Goal: Task Accomplishment & Management: Manage account settings

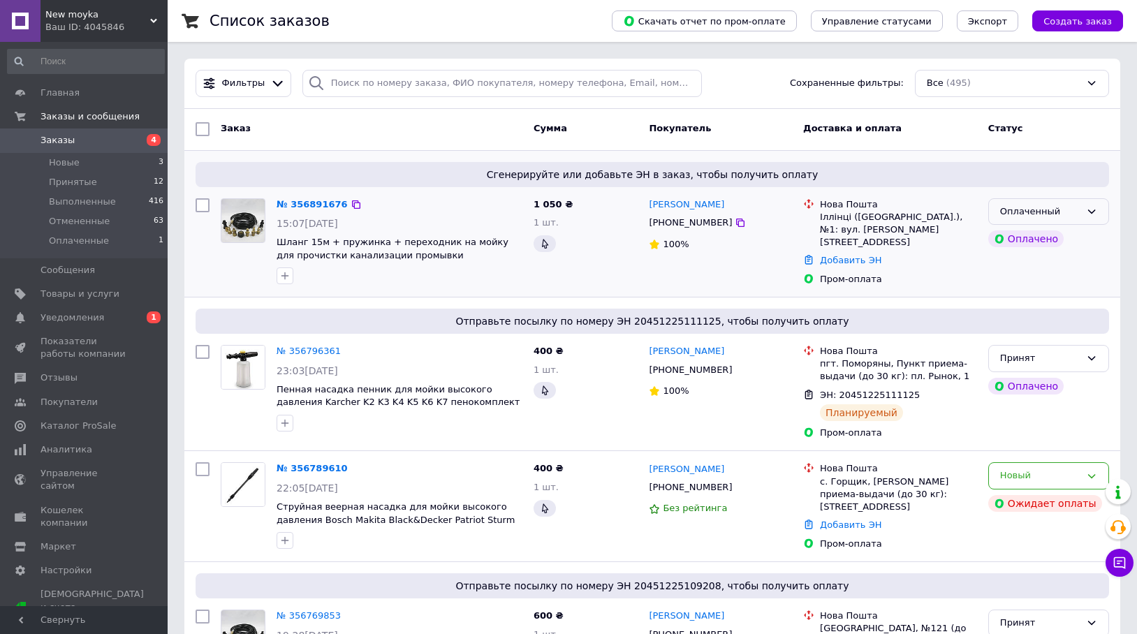
click at [1090, 212] on icon at bounding box center [1092, 212] width 8 height 4
click at [1006, 238] on li "Принят" at bounding box center [1048, 241] width 119 height 26
click at [323, 206] on link "№ 356891676" at bounding box center [309, 204] width 64 height 10
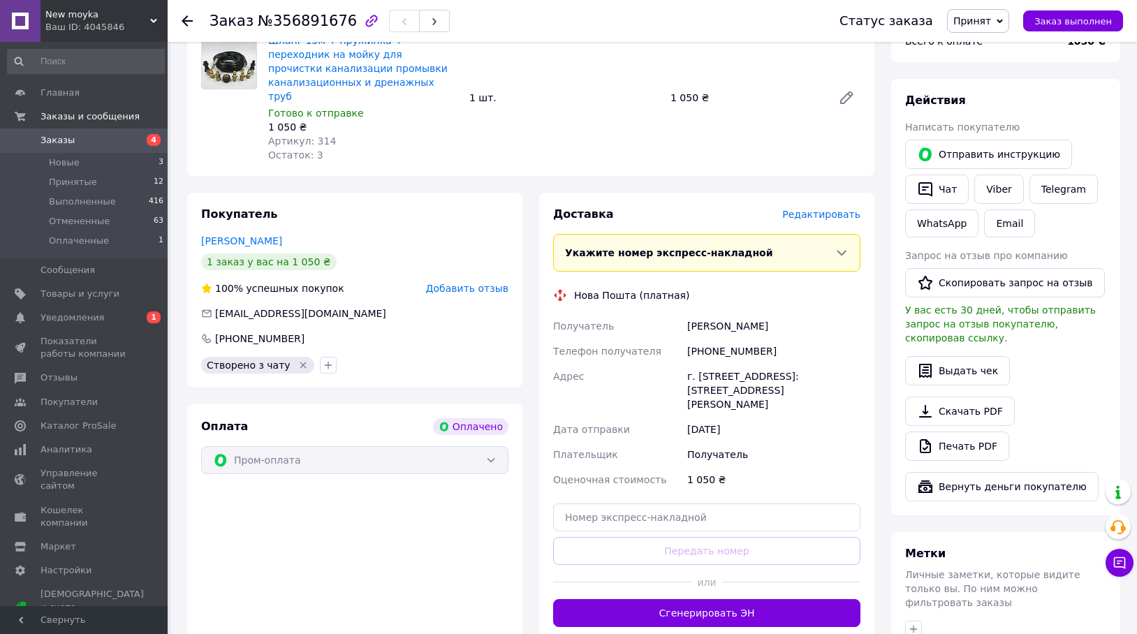
scroll to position [559, 0]
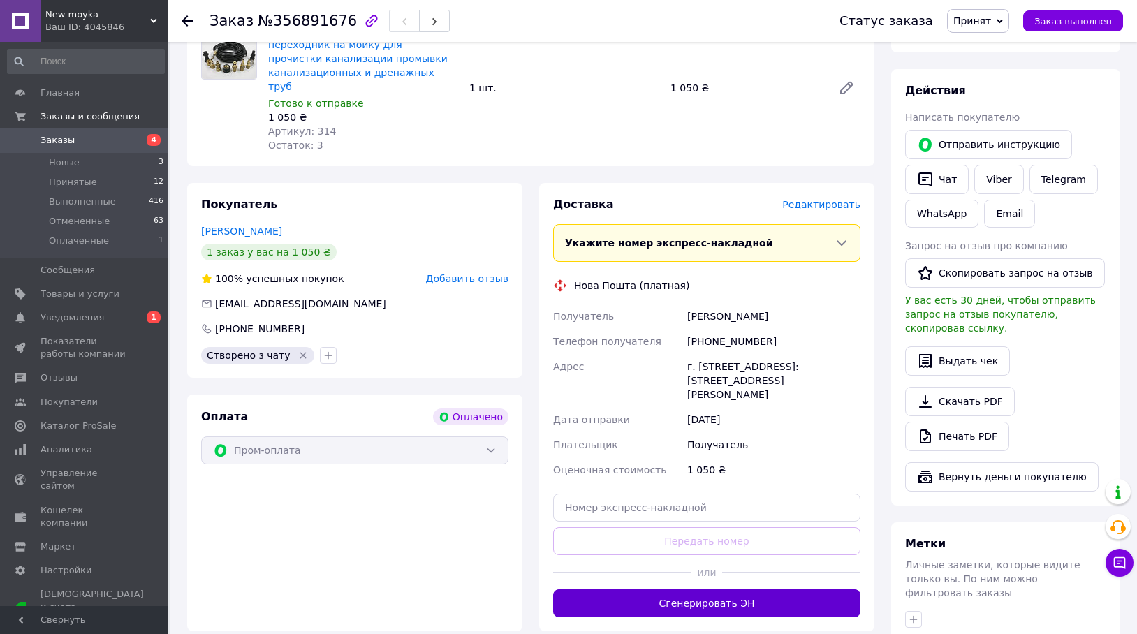
click at [726, 590] on button "Сгенерировать ЭН" at bounding box center [706, 604] width 307 height 28
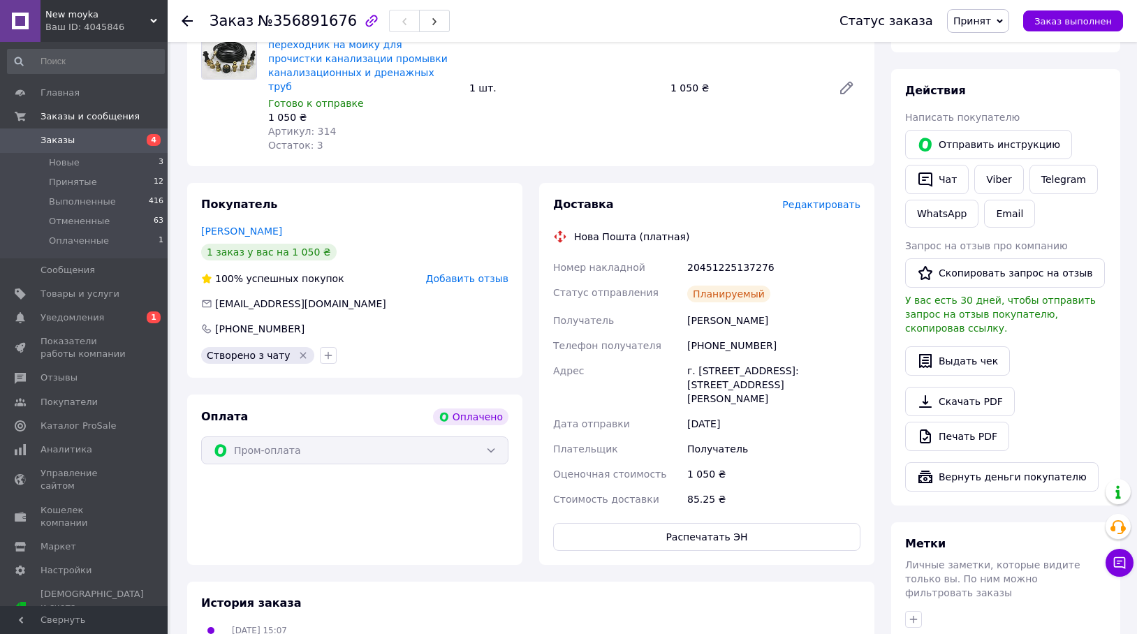
click at [184, 20] on use at bounding box center [187, 20] width 11 height 11
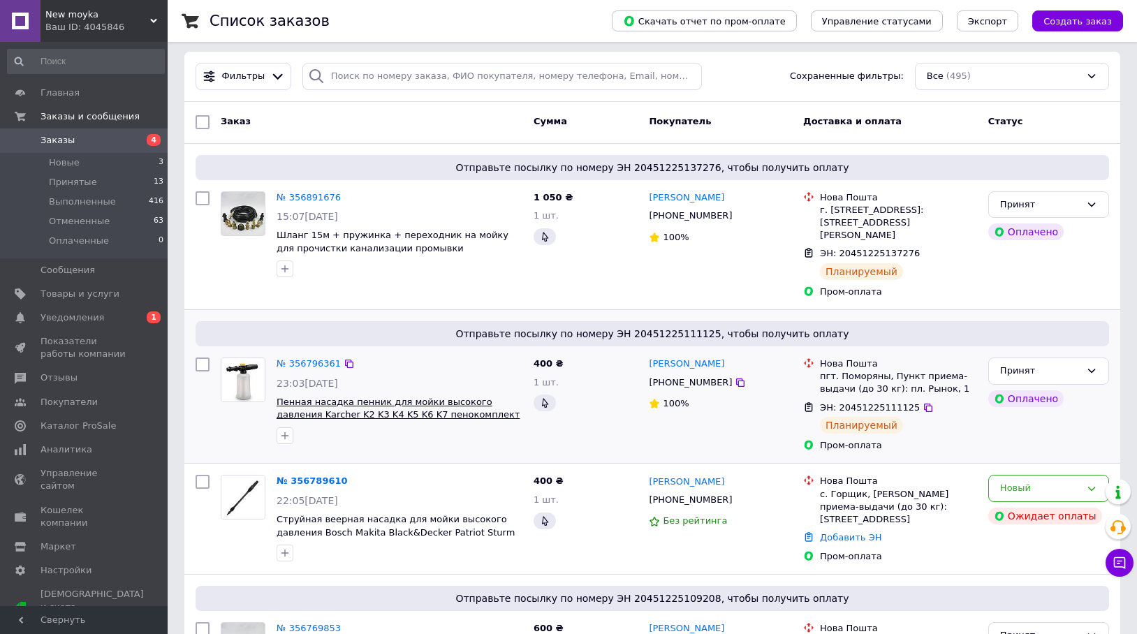
scroll to position [210, 0]
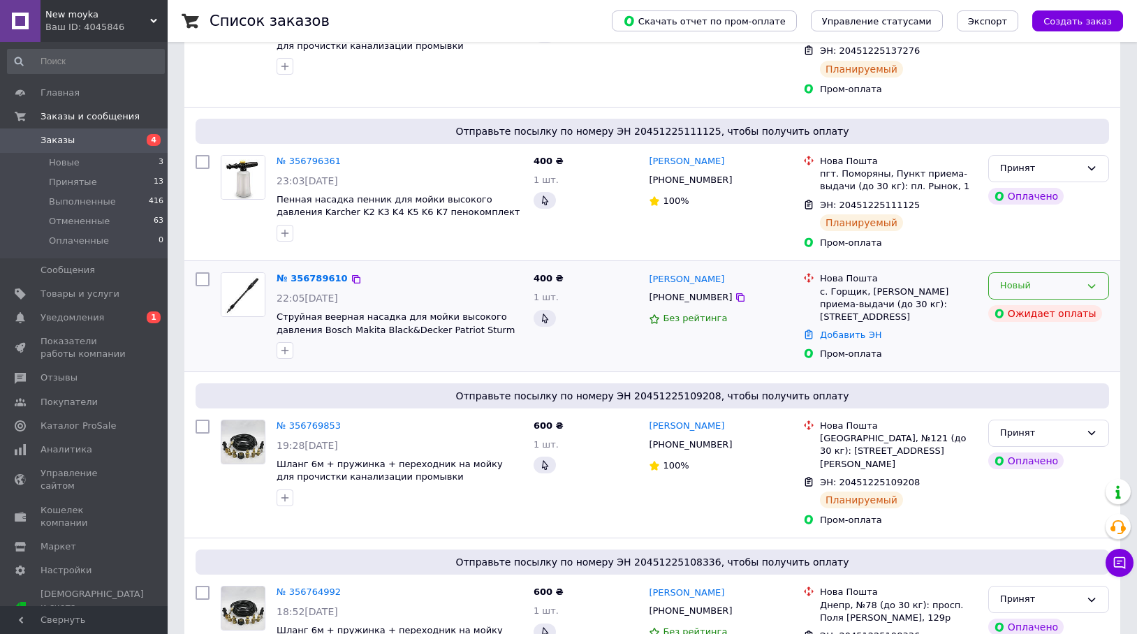
click at [1092, 281] on icon at bounding box center [1091, 286] width 11 height 11
click at [1025, 355] on li "Отменен" at bounding box center [1048, 366] width 119 height 26
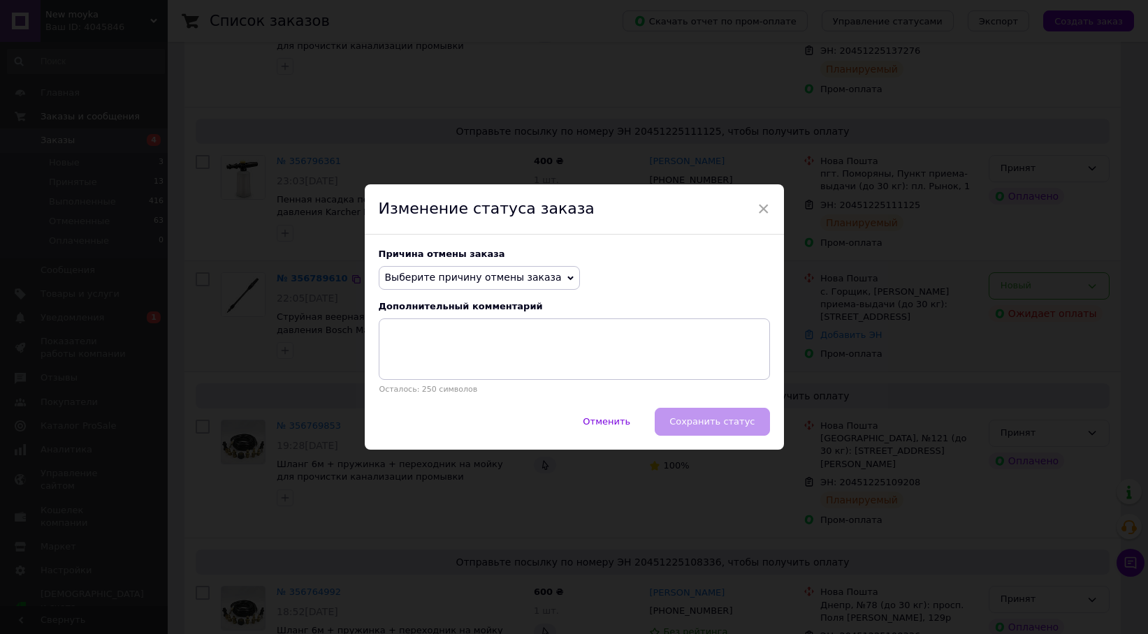
click at [536, 279] on span "Выберите причину отмены заказа" at bounding box center [479, 278] width 201 height 24
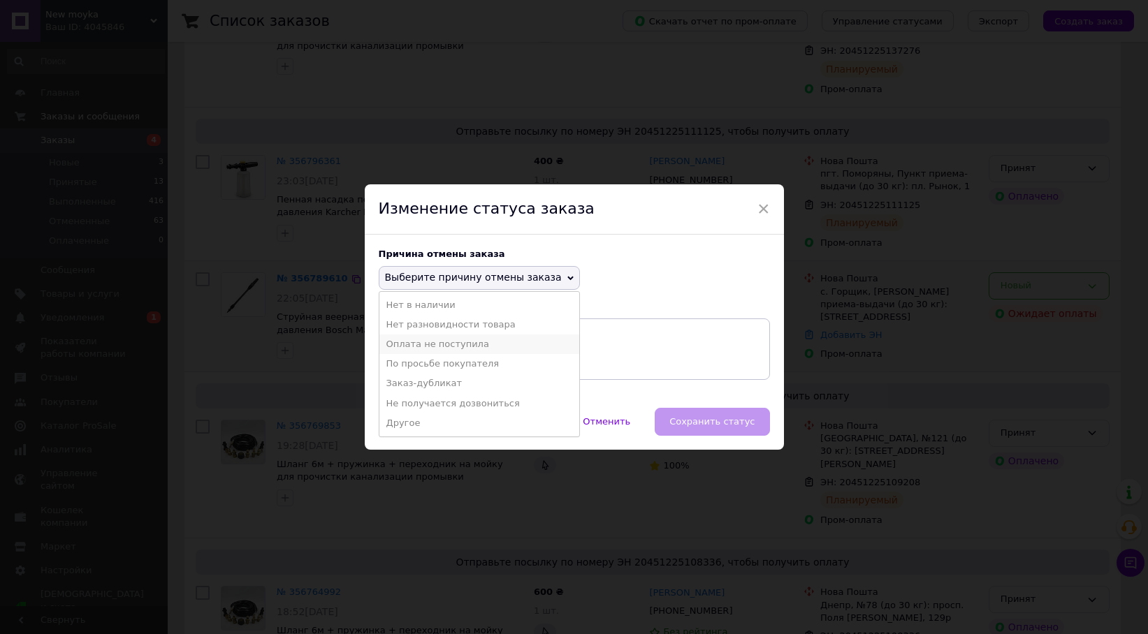
click at [457, 345] on li "Оплата не поступила" at bounding box center [479, 345] width 200 height 20
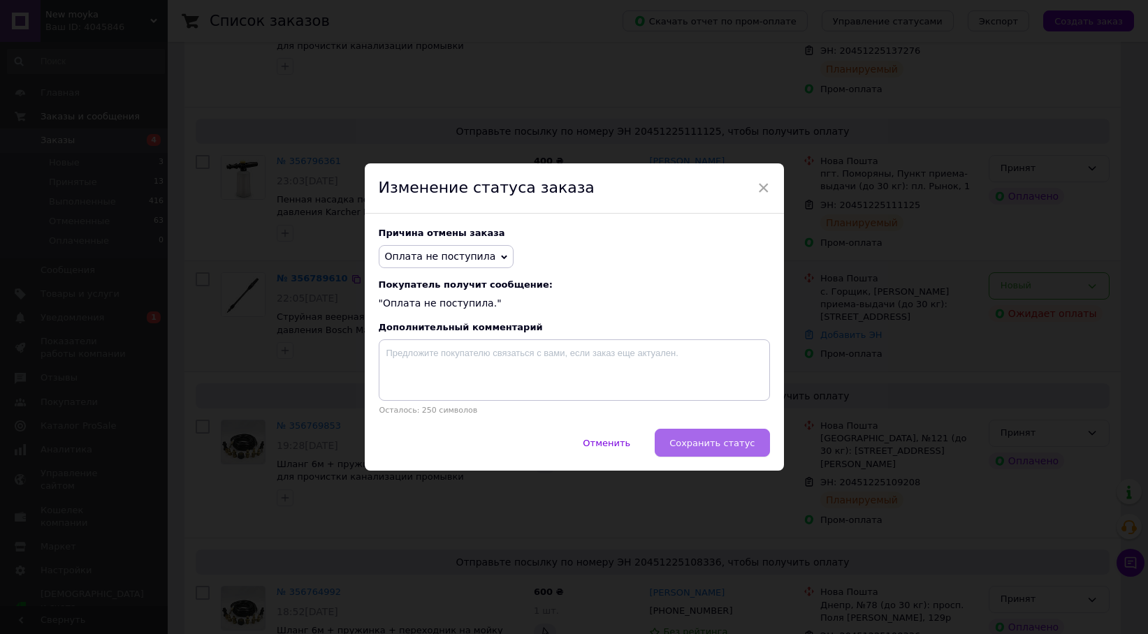
click at [716, 447] on span "Сохранить статус" at bounding box center [711, 443] width 85 height 10
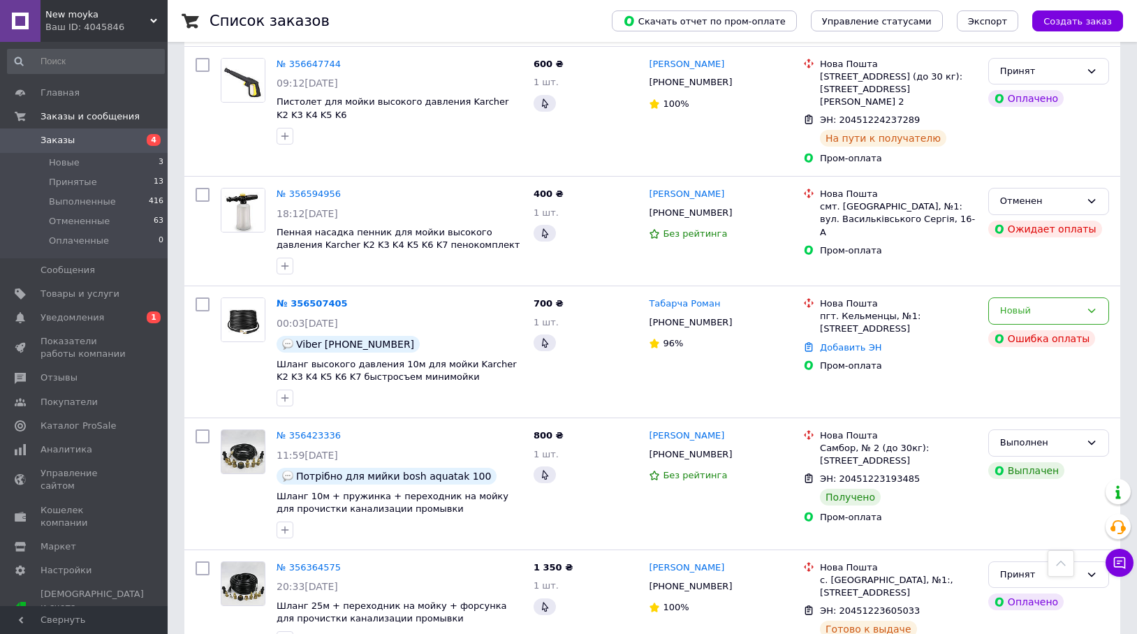
scroll to position [1118, 0]
click at [1089, 308] on icon at bounding box center [1092, 310] width 8 height 4
click at [1025, 378] on li "Отменен" at bounding box center [1048, 391] width 119 height 26
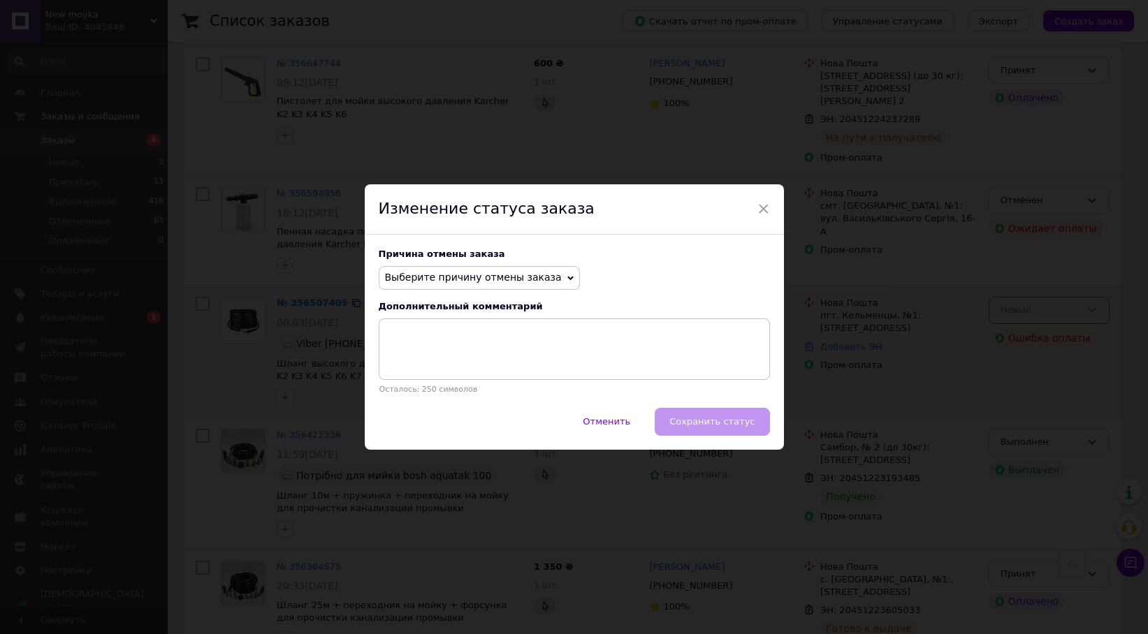
click at [567, 276] on icon at bounding box center [570, 278] width 6 height 6
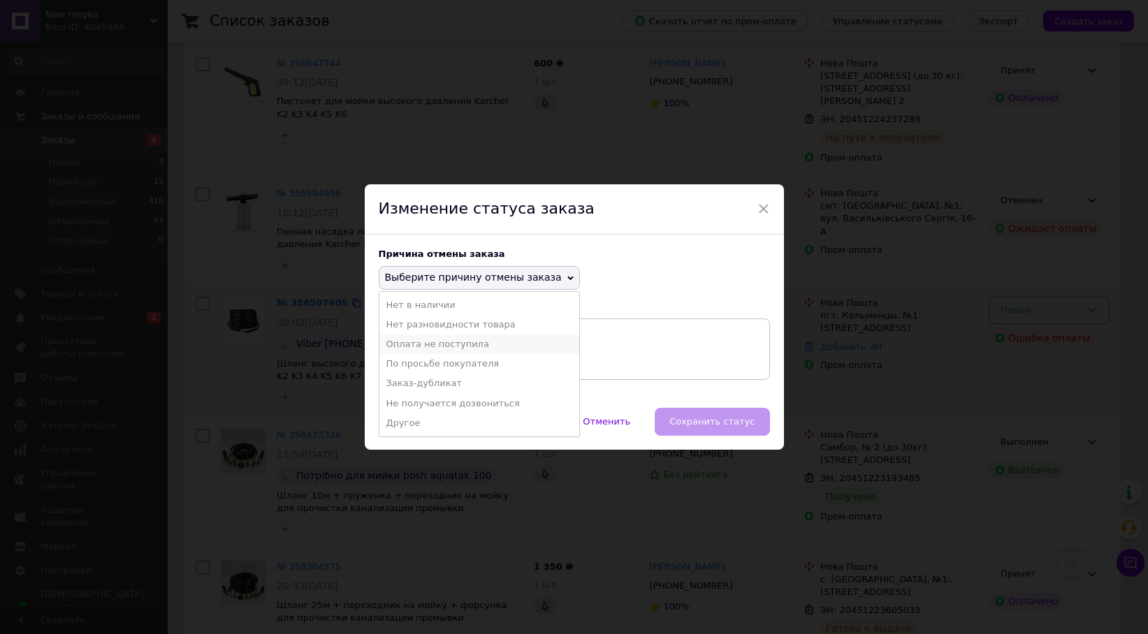
click at [441, 347] on li "Оплата не поступила" at bounding box center [479, 345] width 200 height 20
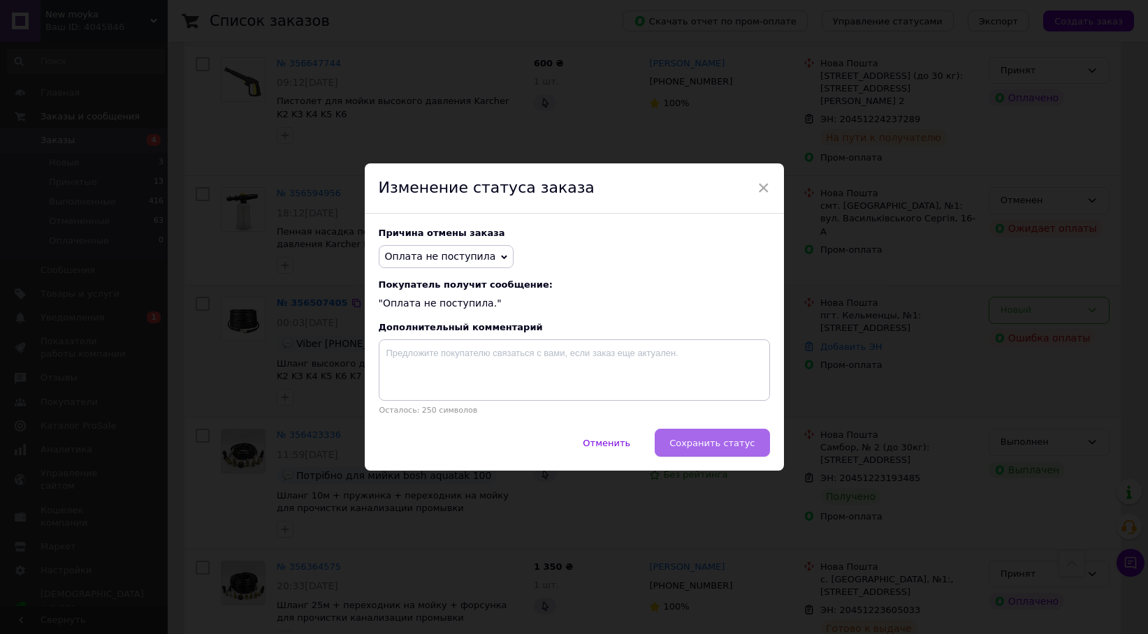
click at [720, 446] on span "Сохранить статус" at bounding box center [711, 443] width 85 height 10
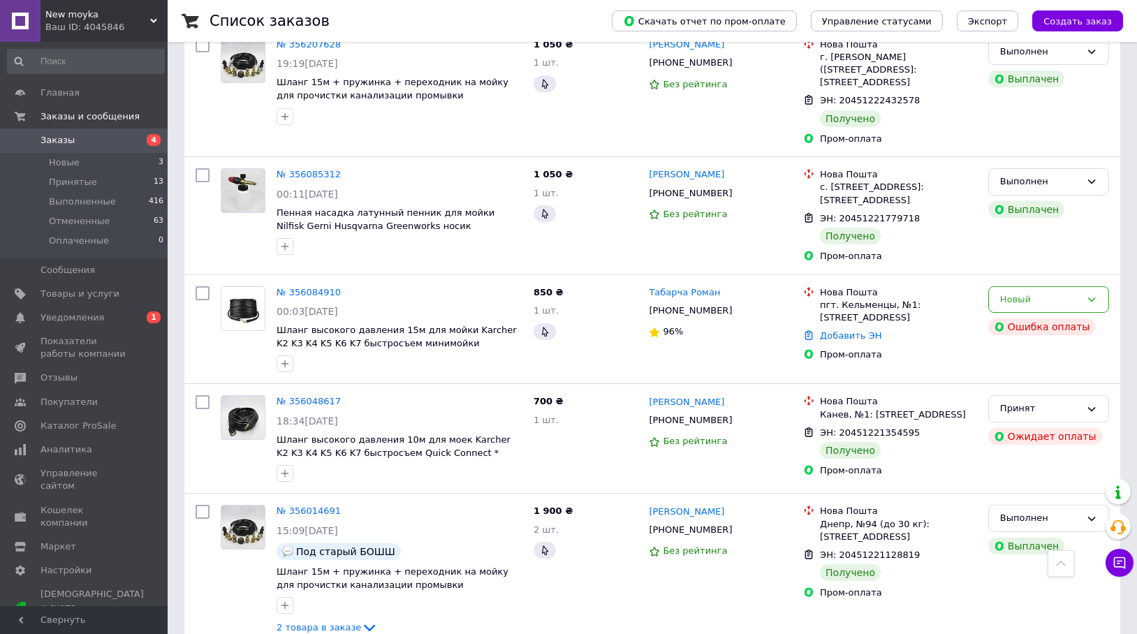
scroll to position [2095, 0]
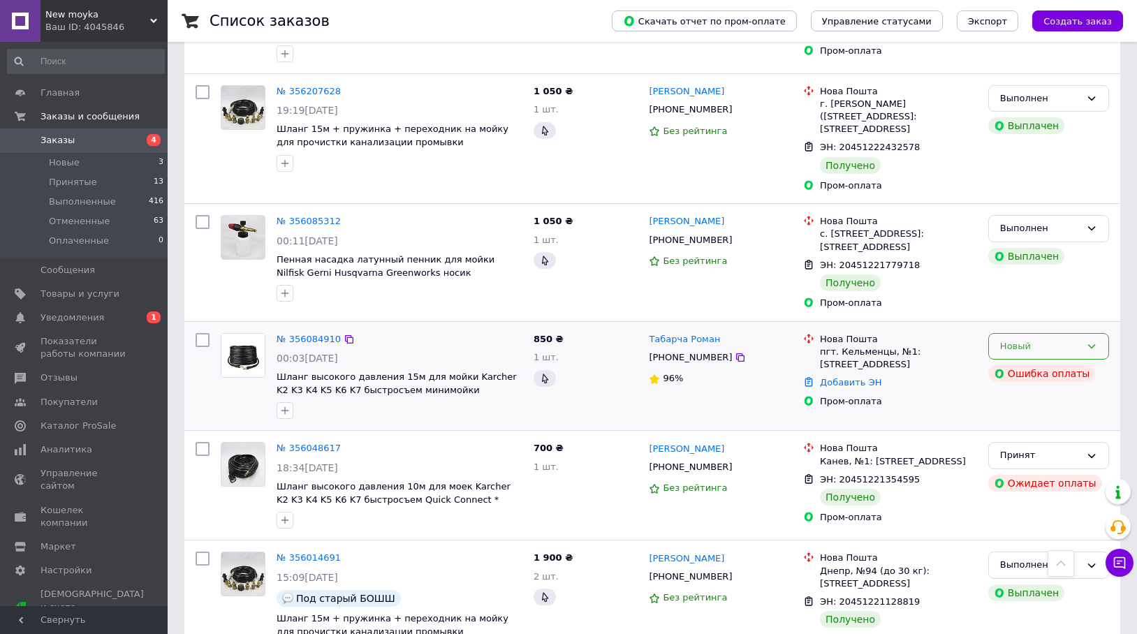
click at [1090, 344] on icon at bounding box center [1092, 346] width 8 height 4
click at [1016, 414] on li "Отменен" at bounding box center [1048, 427] width 119 height 26
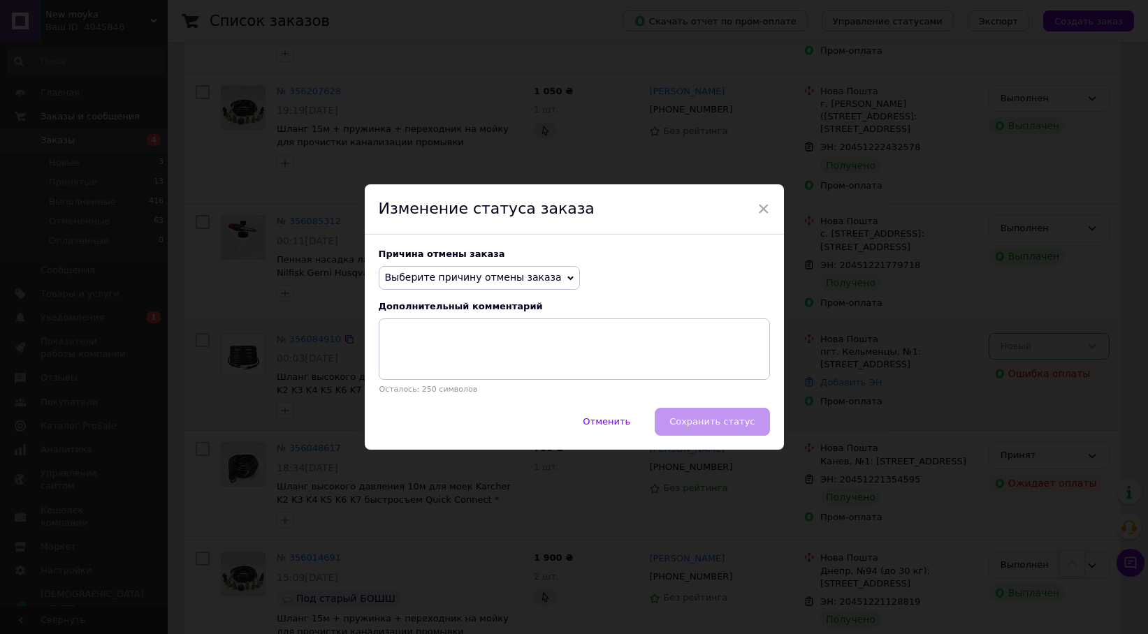
click at [567, 277] on icon at bounding box center [570, 278] width 6 height 6
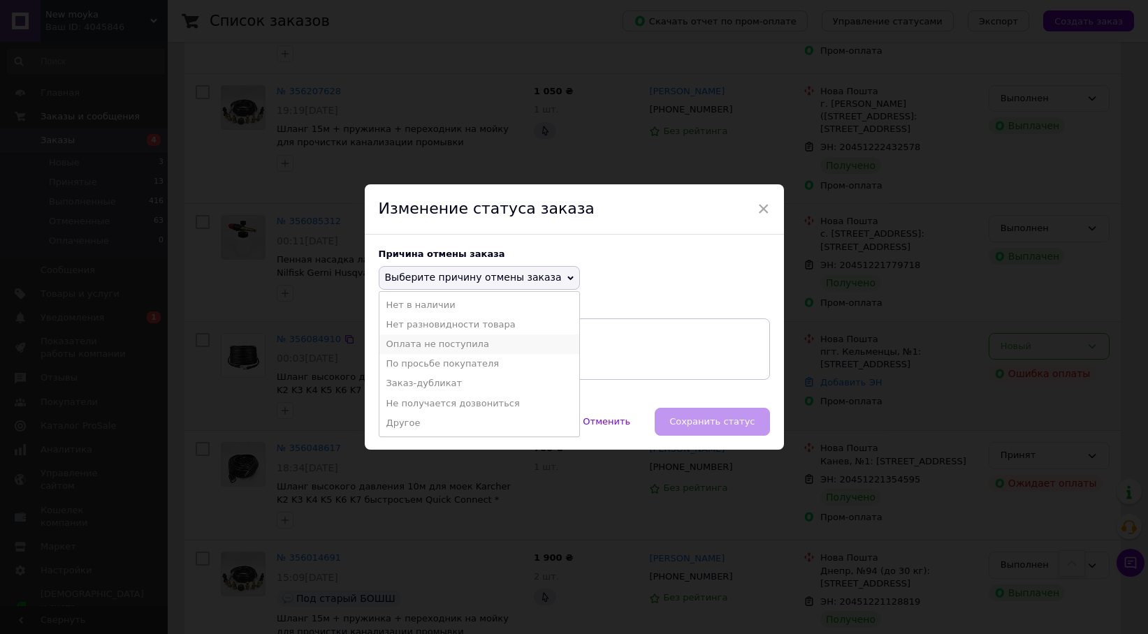
click at [462, 346] on li "Оплата не поступила" at bounding box center [479, 345] width 200 height 20
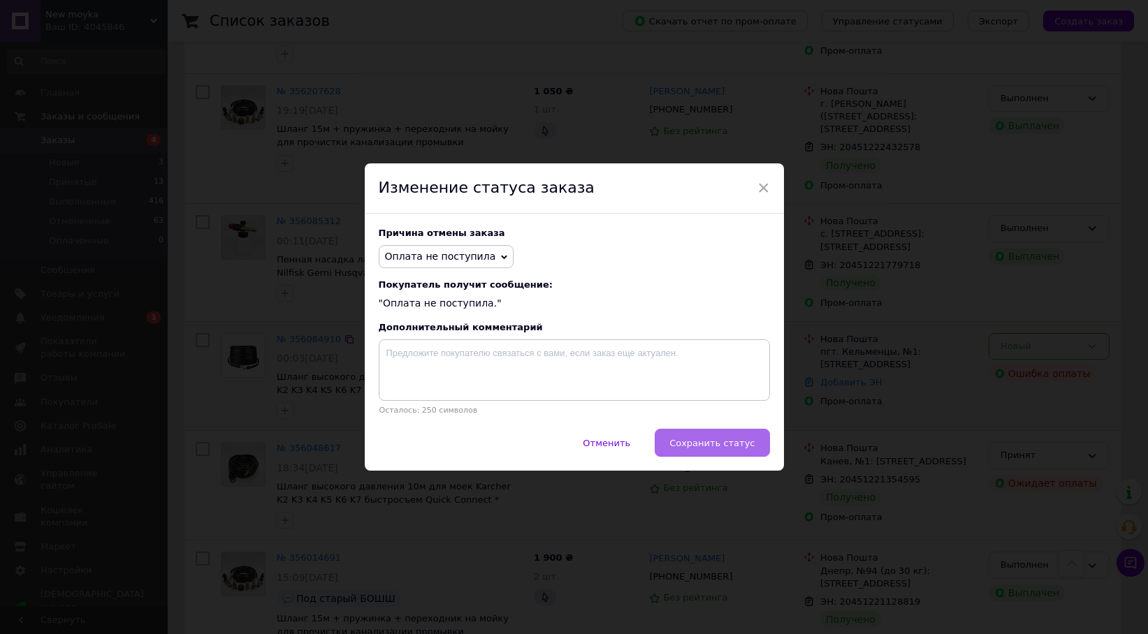
click at [712, 440] on span "Сохранить статус" at bounding box center [711, 443] width 85 height 10
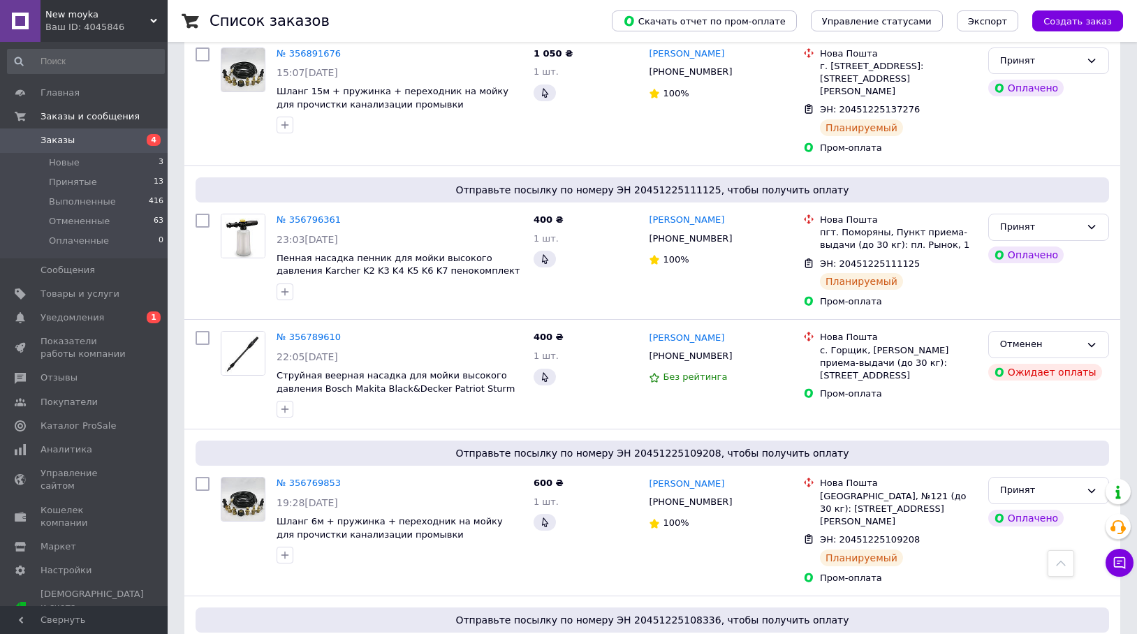
scroll to position [0, 0]
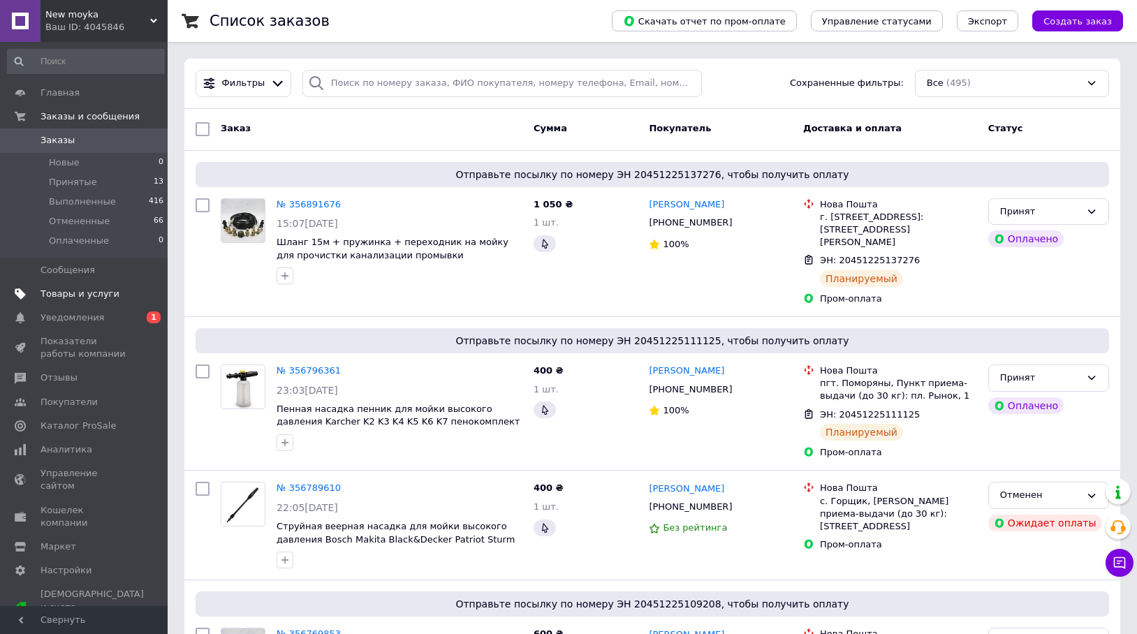
click at [98, 292] on span "Товары и услуги" at bounding box center [80, 294] width 79 height 13
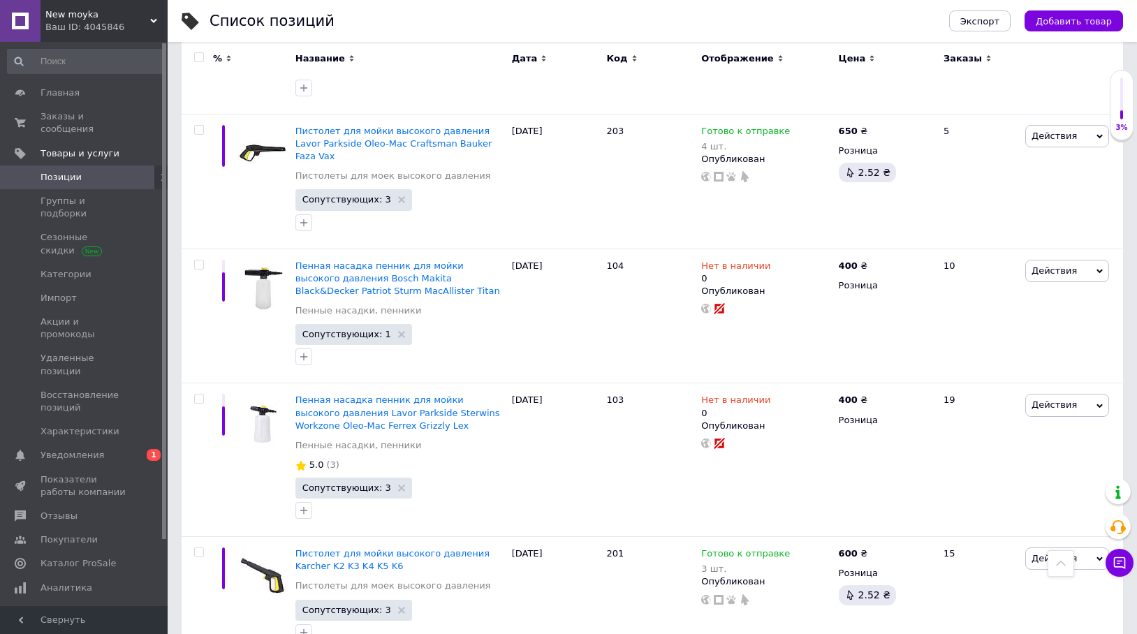
scroll to position [4641, 0]
type input "5"
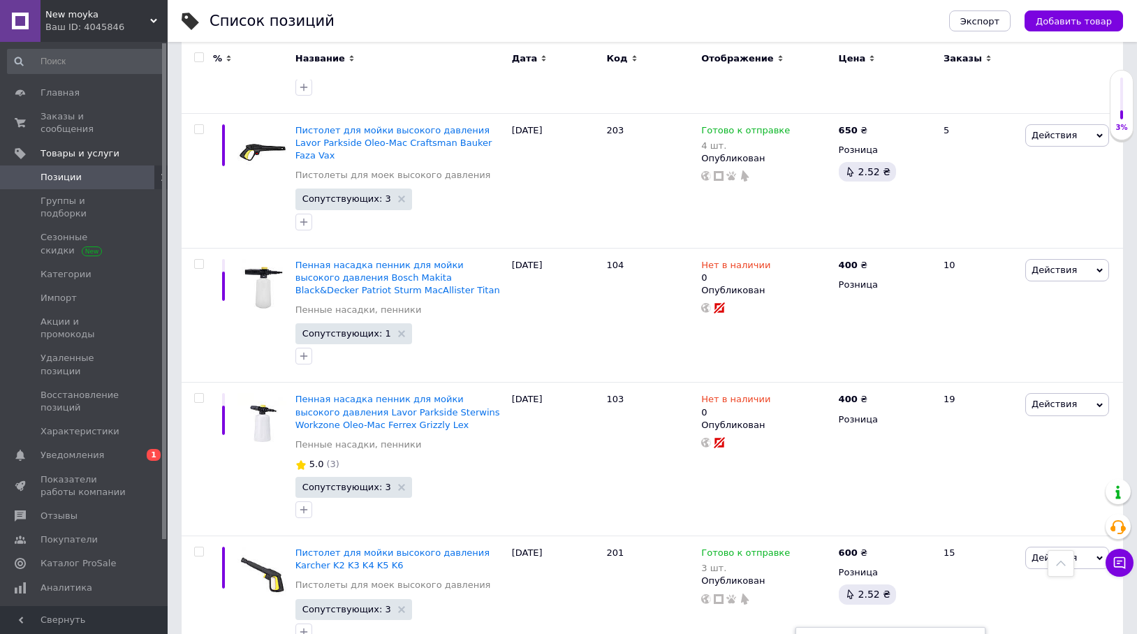
click at [52, 91] on span "Главная" at bounding box center [60, 93] width 39 height 13
